Goal: Register for event/course

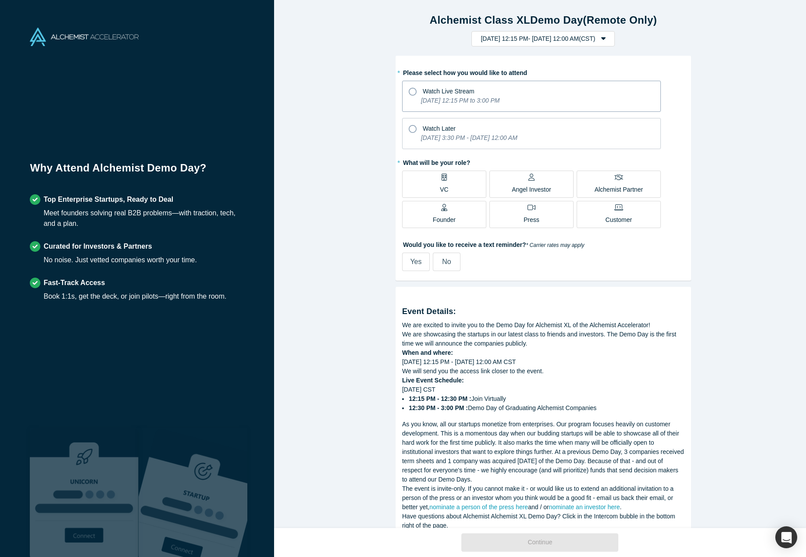
click at [410, 91] on icon at bounding box center [413, 92] width 8 height 8
click at [0, 0] on input "Watch Live Stream [DATE] 12:15 PM to 3:00 PM" at bounding box center [0, 0] width 0 height 0
click at [516, 188] on p "Angel Investor" at bounding box center [531, 189] width 39 height 9
click at [0, 0] on input "Angel Investor" at bounding box center [0, 0] width 0 height 0
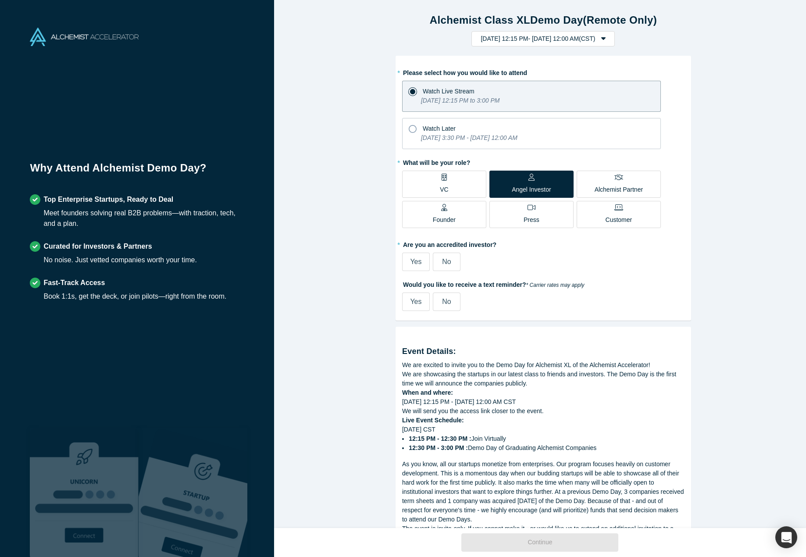
click at [453, 218] on label "Founder" at bounding box center [444, 214] width 84 height 27
click at [0, 0] on input "Founder" at bounding box center [0, 0] width 0 height 0
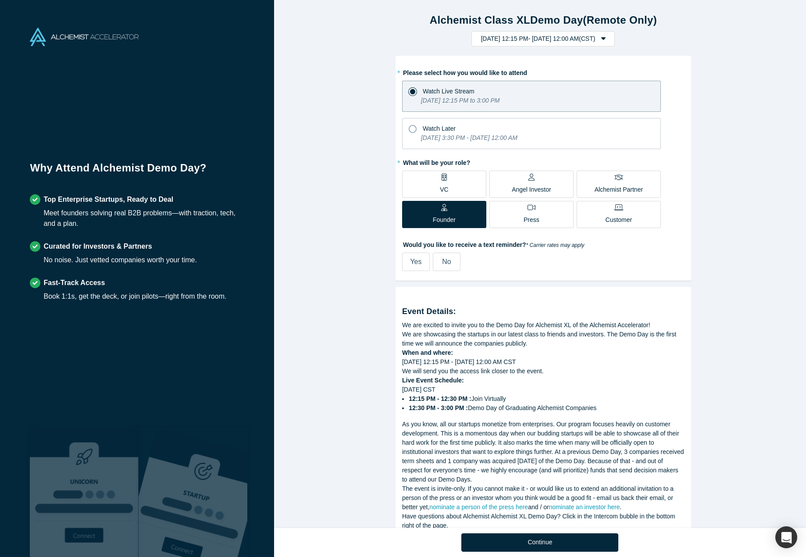
click at [444, 263] on span "No" at bounding box center [446, 261] width 9 height 7
click at [0, 0] on input "No" at bounding box center [0, 0] width 0 height 0
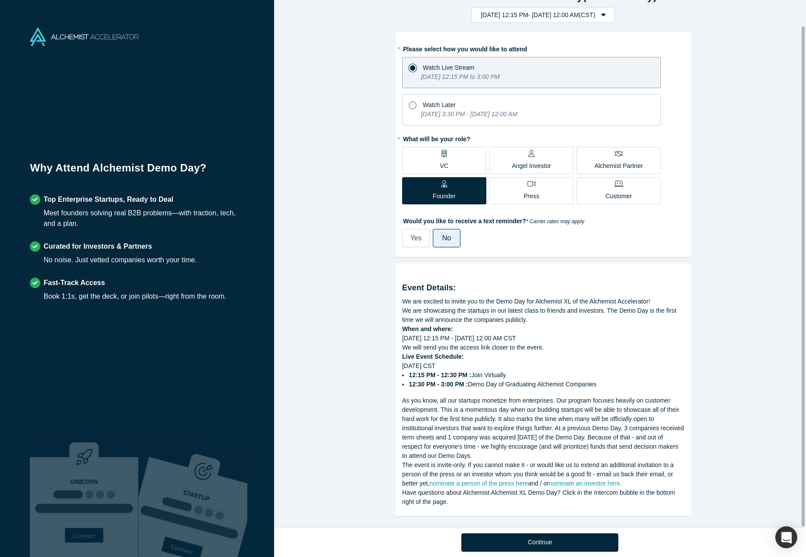
scroll to position [28, 0]
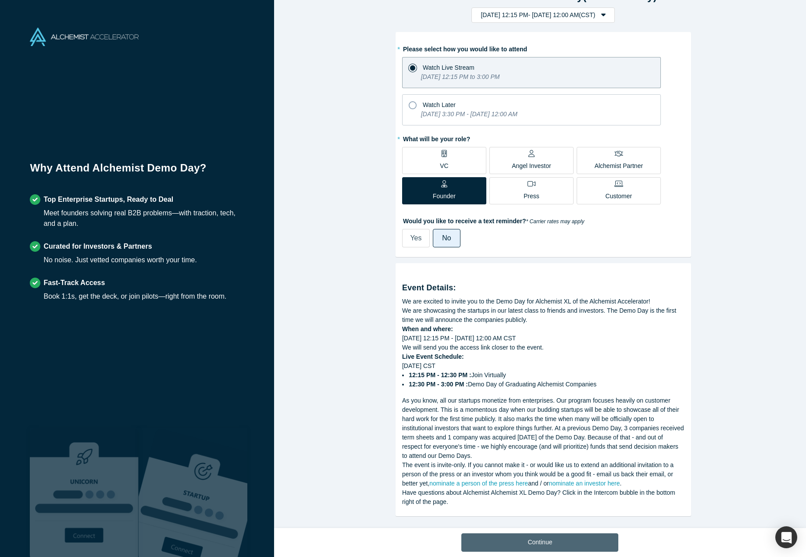
click at [531, 544] on button "Continue" at bounding box center [539, 542] width 157 height 18
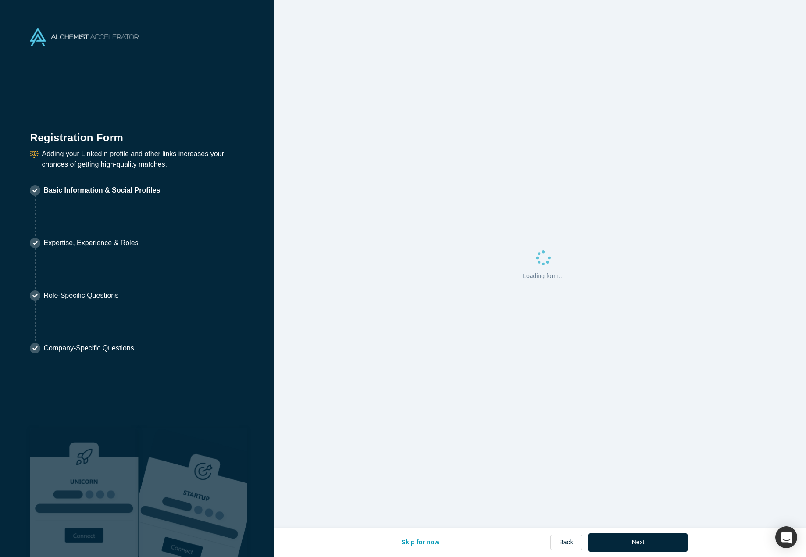
select select "US"
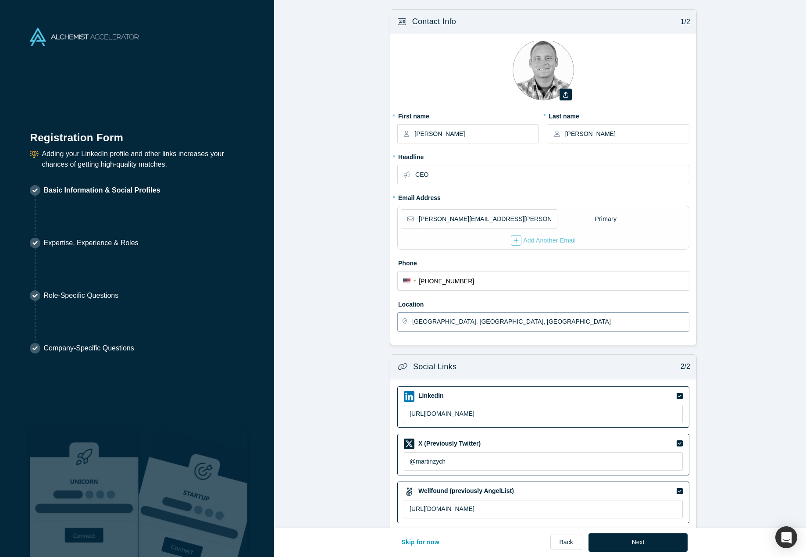
click at [448, 314] on input "[GEOGRAPHIC_DATA], [GEOGRAPHIC_DATA], [GEOGRAPHIC_DATA]" at bounding box center [550, 322] width 276 height 18
click at [449, 321] on input "[GEOGRAPHIC_DATA], [GEOGRAPHIC_DATA], [GEOGRAPHIC_DATA]" at bounding box center [550, 322] width 276 height 18
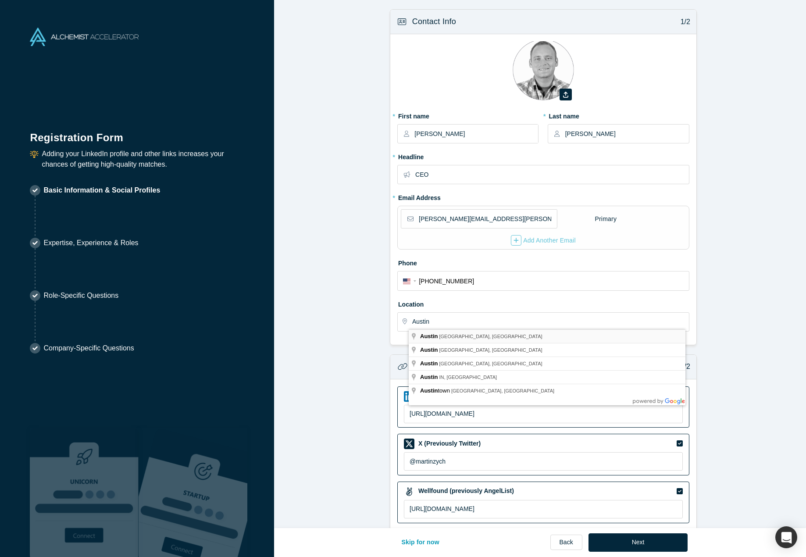
type input "[GEOGRAPHIC_DATA], [GEOGRAPHIC_DATA], [GEOGRAPHIC_DATA]"
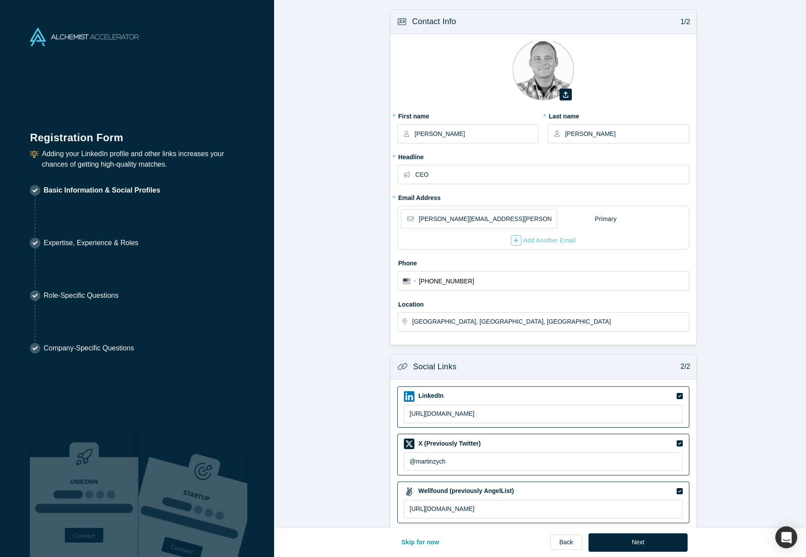
click at [350, 368] on form "Contact Info 1/2 Zoom Save Remove Upload New * First name [PERSON_NAME] * Last …" at bounding box center [543, 306] width 539 height 595
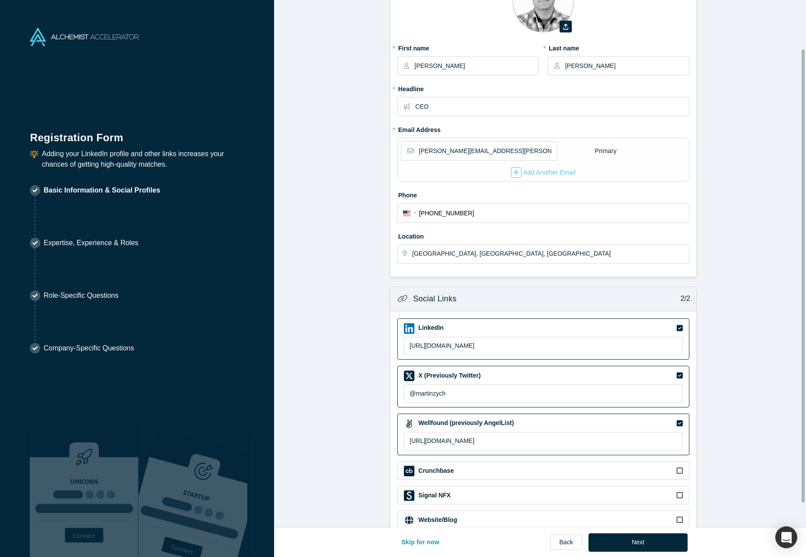
scroll to position [86, 0]
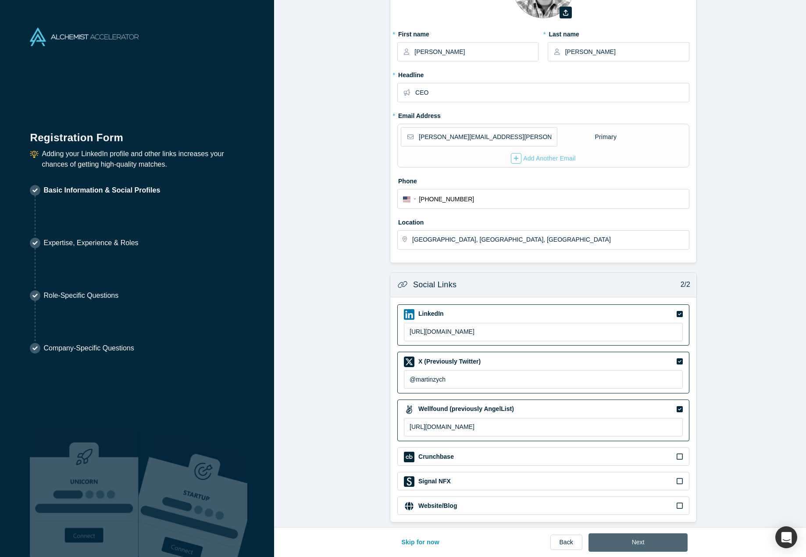
click at [642, 544] on button "Next" at bounding box center [639, 542] width 100 height 18
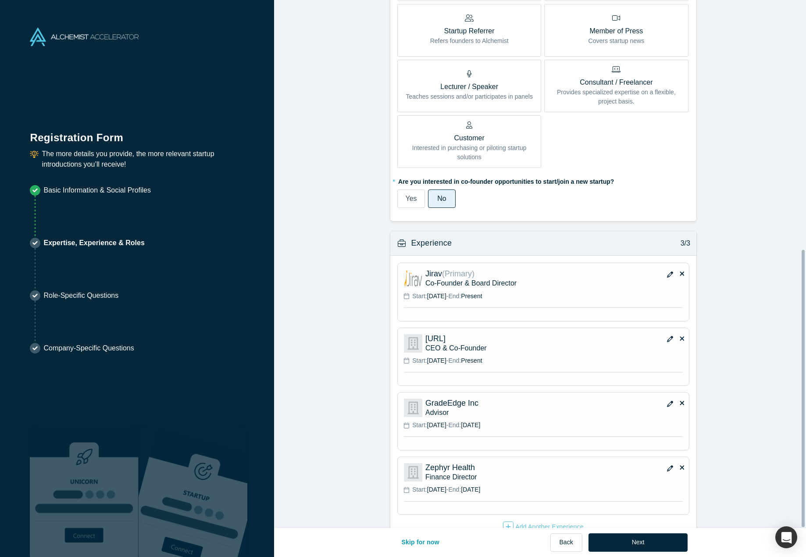
scroll to position [475, 0]
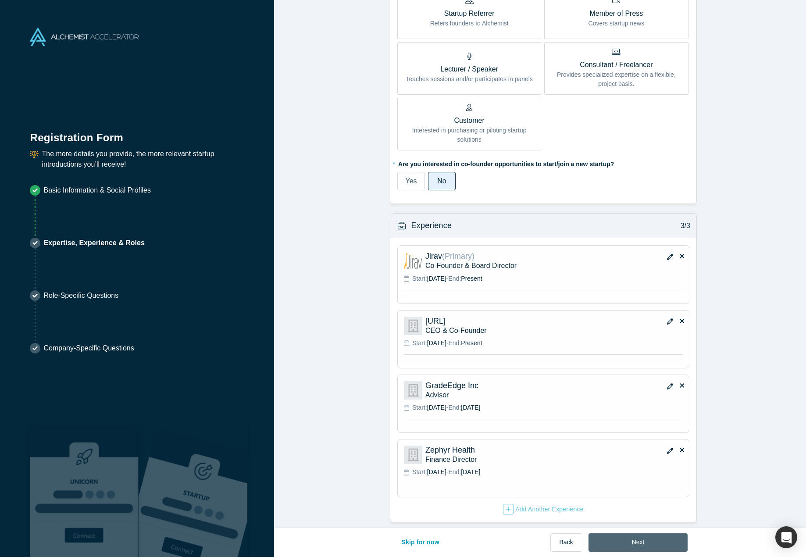
click at [627, 542] on button "Next" at bounding box center [639, 542] width 100 height 18
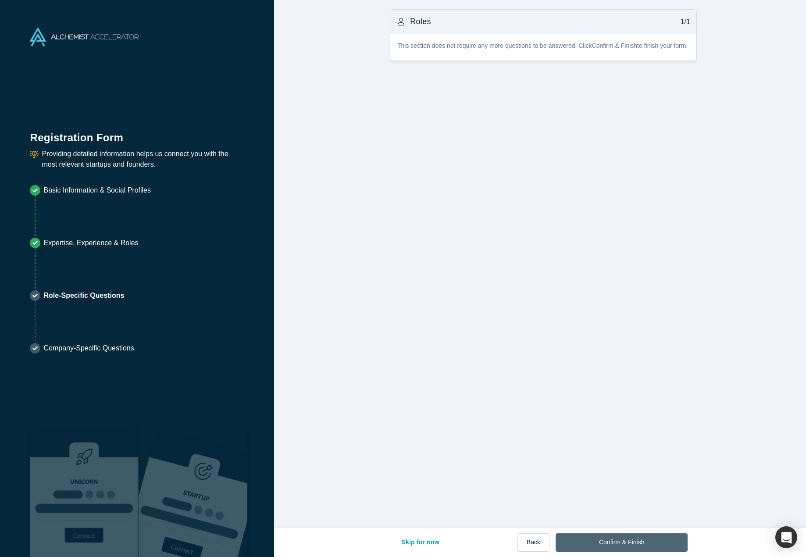
scroll to position [0, 0]
click at [639, 541] on button "Confirm & Finish" at bounding box center [622, 542] width 132 height 18
